Goal: Transaction & Acquisition: Purchase product/service

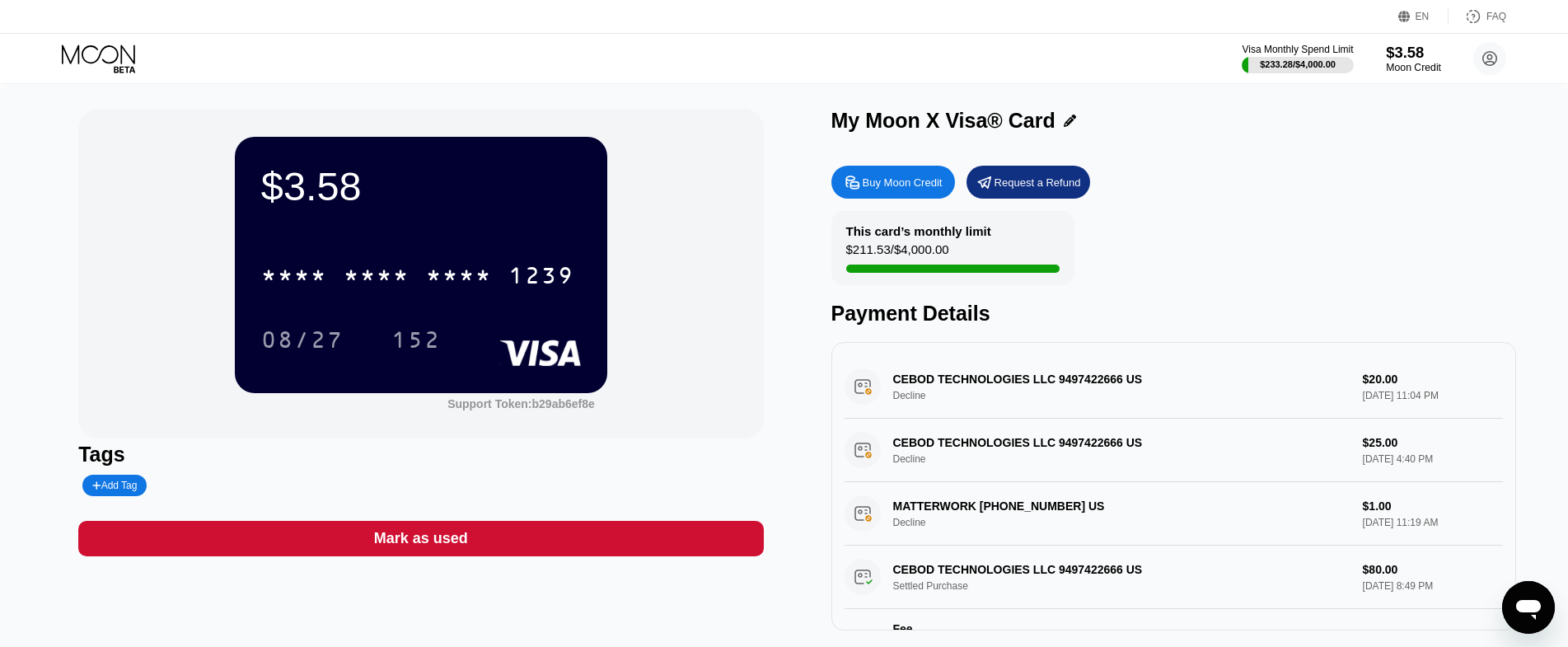
click at [1411, 58] on div "$3.58" at bounding box center [1413, 52] width 55 height 17
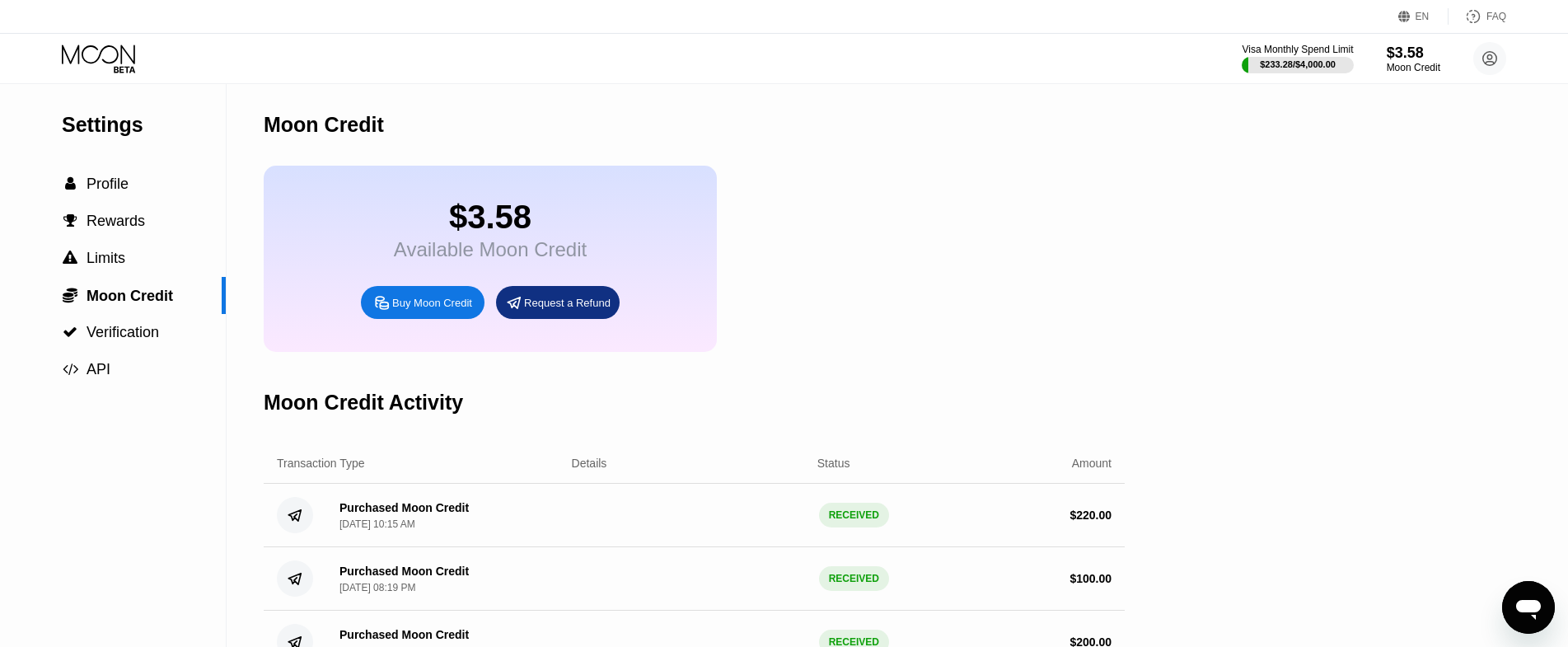
click at [435, 310] on div "Buy Moon Credit" at bounding box center [432, 303] width 80 height 14
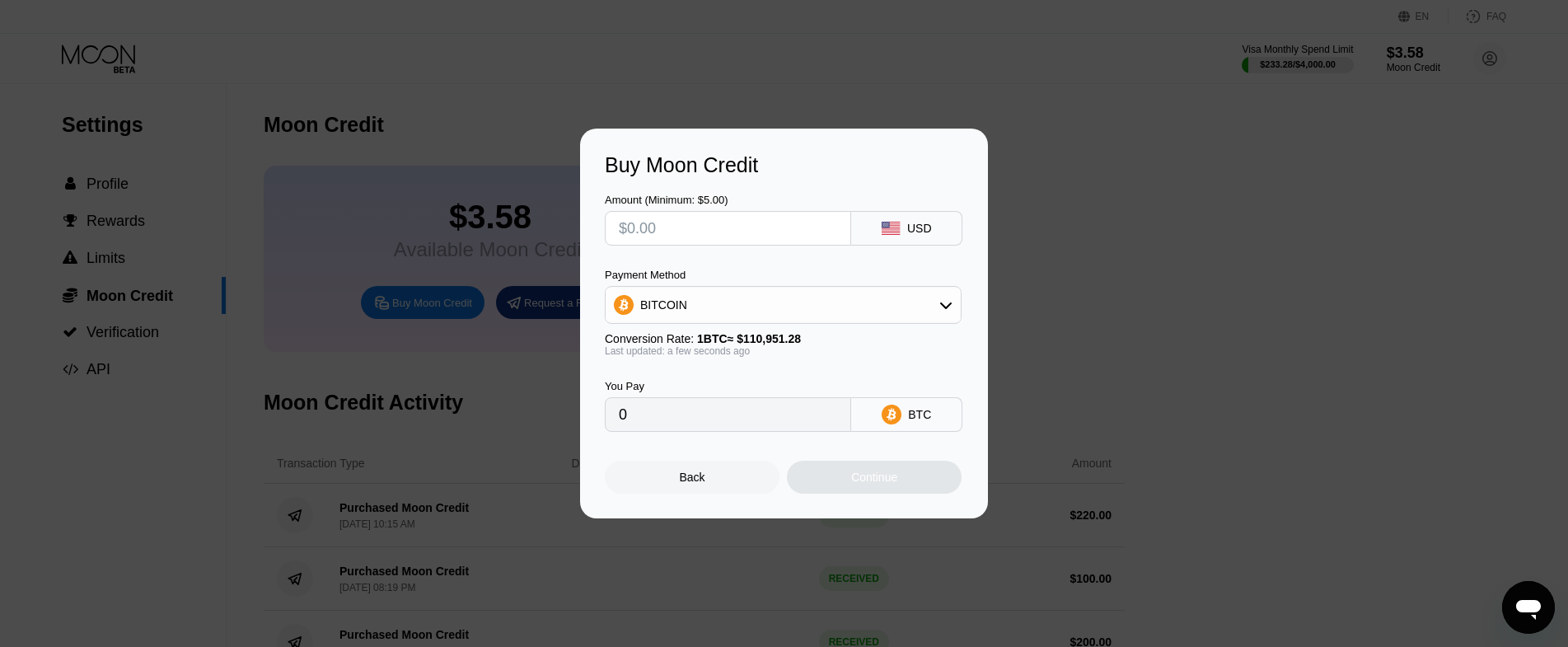
click at [745, 235] on input "text" at bounding box center [728, 228] width 219 height 33
type input "$5"
type input "0.00004507"
type input "$55"
type input "0.00049572"
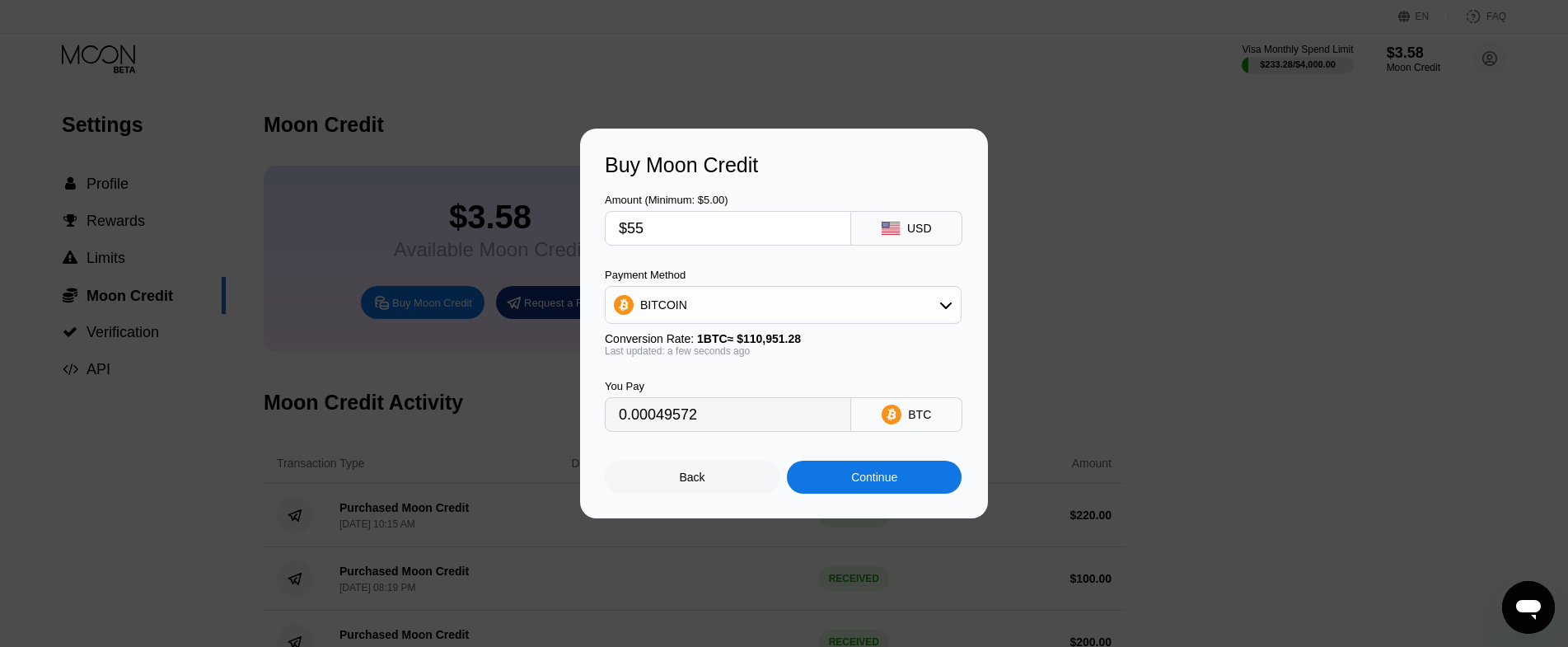
type input "$55"
click at [924, 323] on div "BITCOIN" at bounding box center [783, 305] width 357 height 38
click at [910, 307] on div "BITCOIN" at bounding box center [783, 305] width 356 height 33
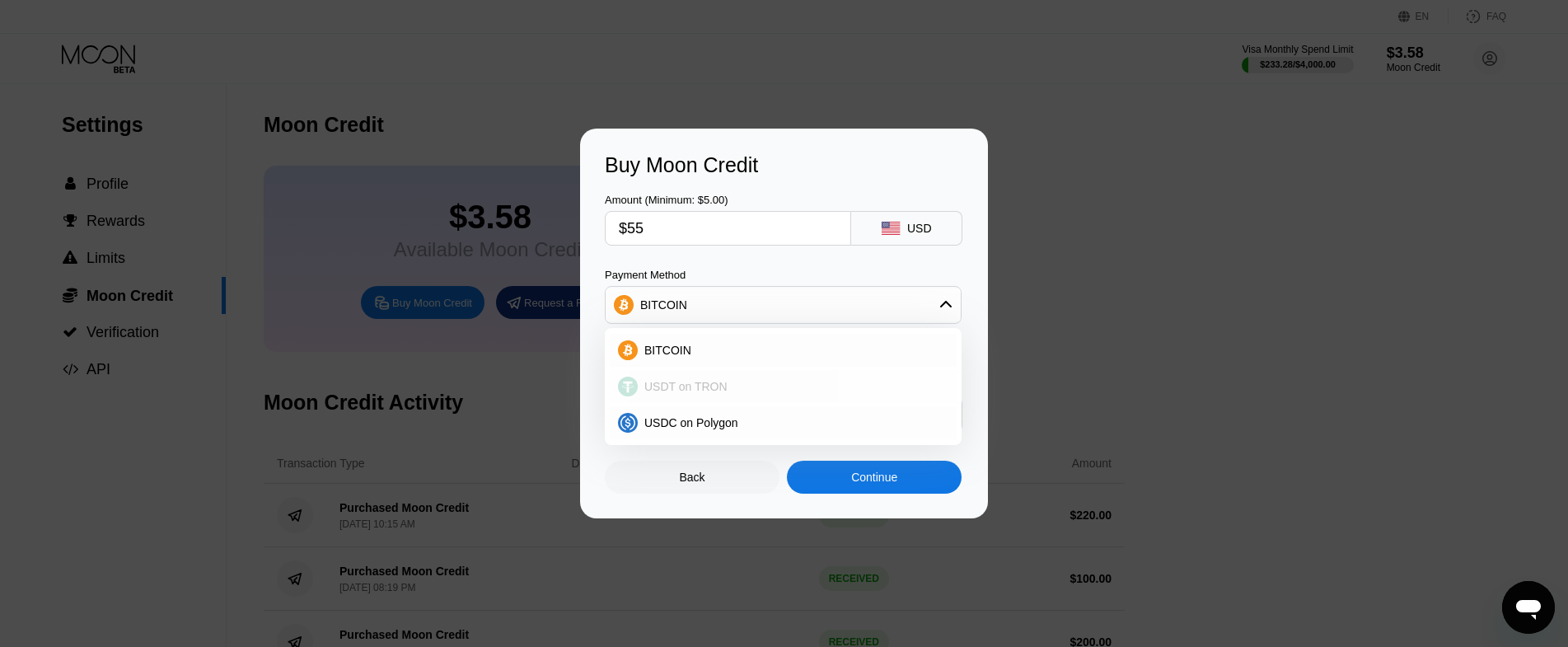
click at [669, 388] on span "USDT on TRON" at bounding box center [685, 385] width 83 height 13
type input "55.56"
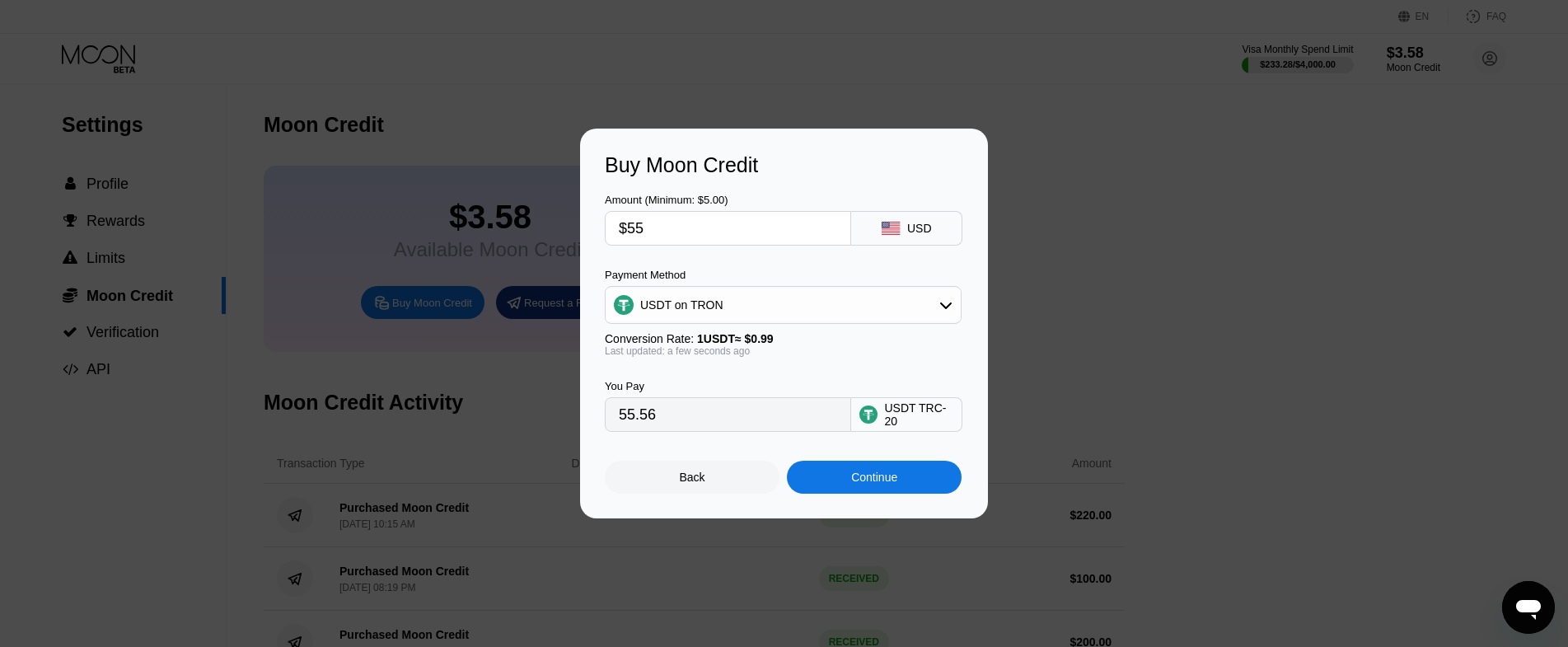
click at [893, 483] on div "Continue" at bounding box center [874, 476] width 46 height 13
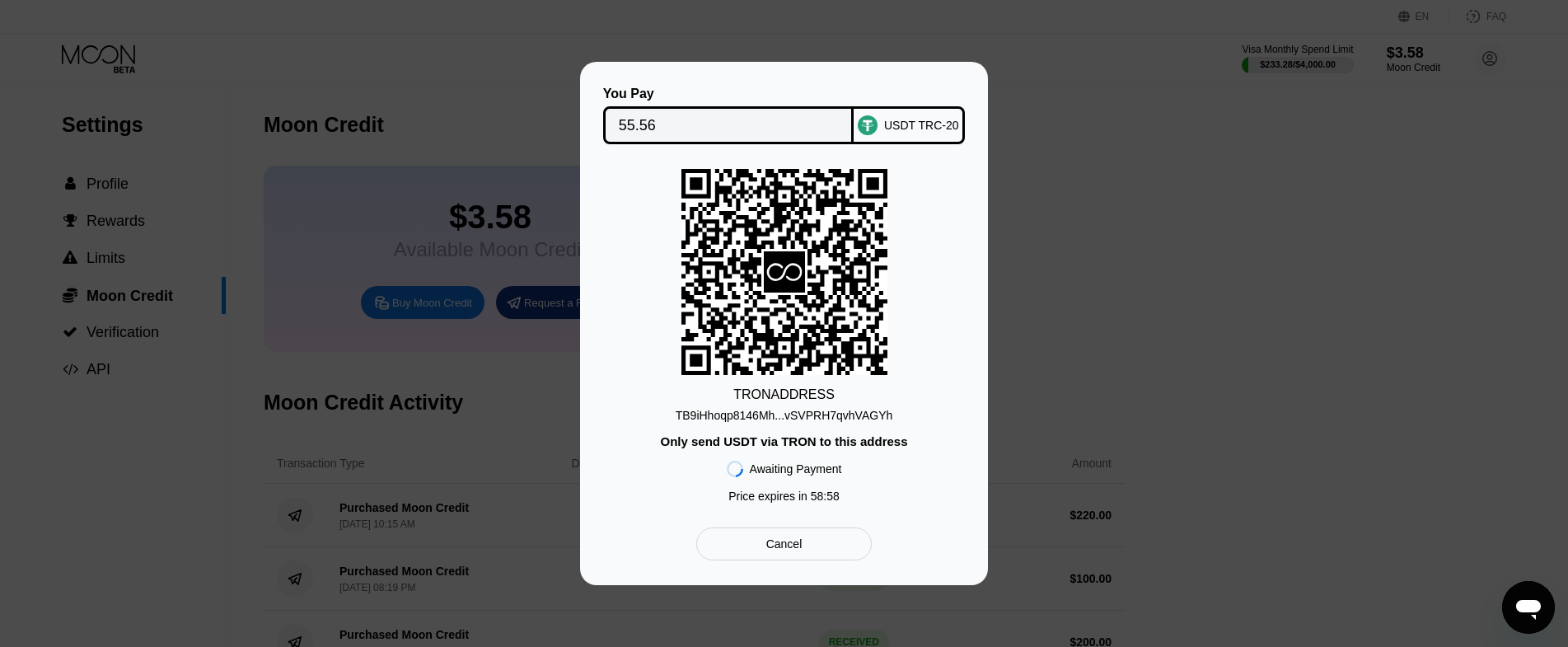
click at [867, 416] on div "TB9iHhoqp8146Mh...vSVPRH7qvhVAGYh" at bounding box center [785, 414] width 218 height 13
click at [865, 417] on div "TB9iHhoqp8146Mh...vSVPRH7qvhVAGYh" at bounding box center [785, 414] width 218 height 13
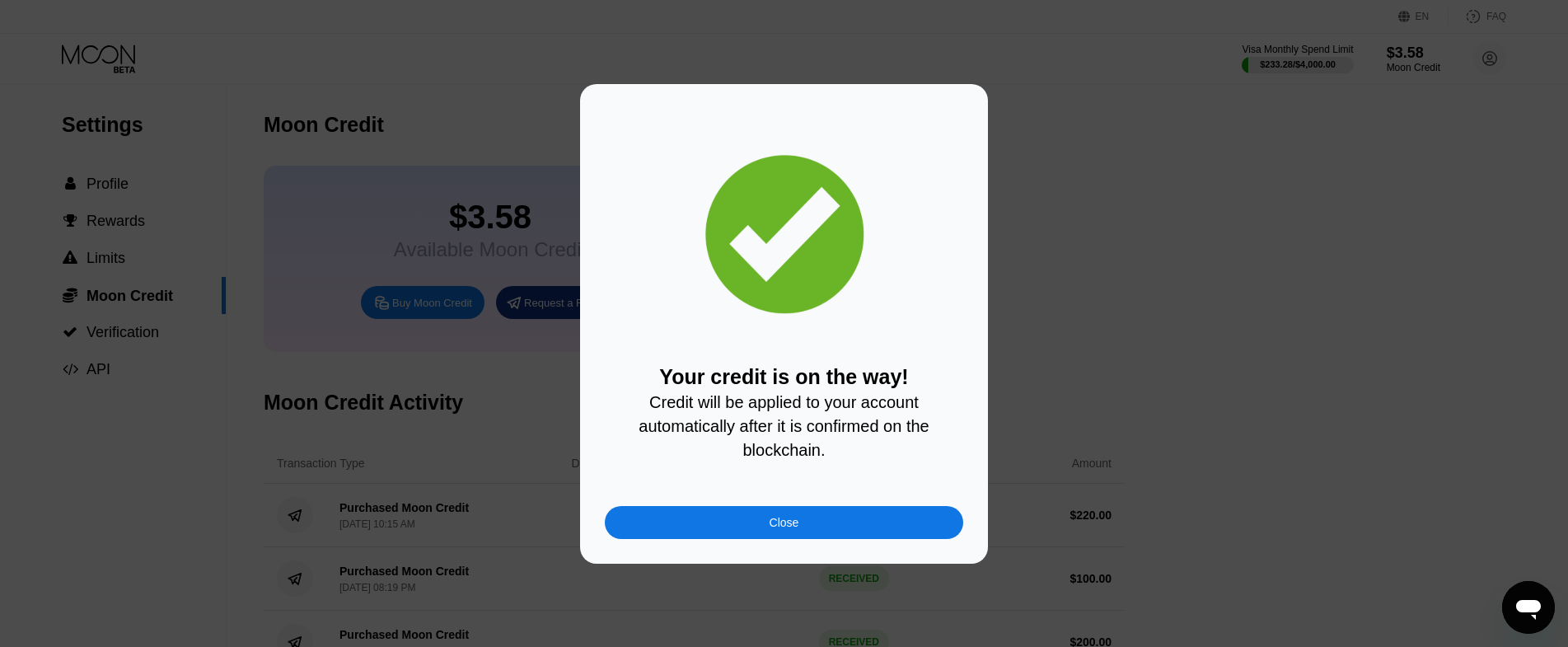
click at [793, 529] on div "Close" at bounding box center [785, 522] width 30 height 13
